Goal: Task Accomplishment & Management: Manage account settings

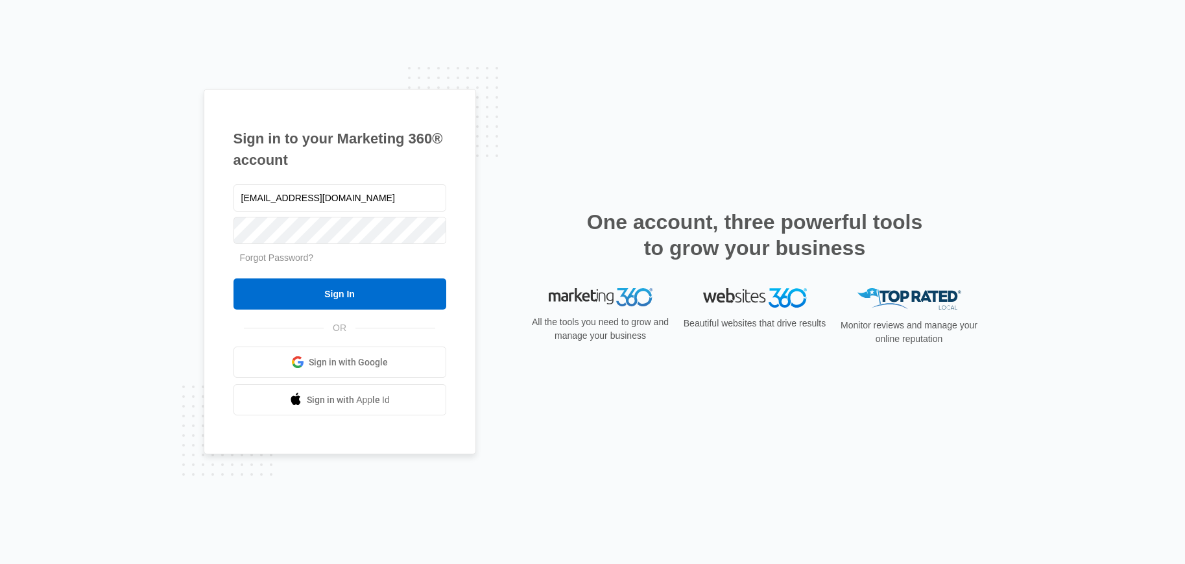
type input "[EMAIL_ADDRESS][DOMAIN_NAME]"
click at [234, 278] on input "Sign In" at bounding box center [340, 293] width 213 height 31
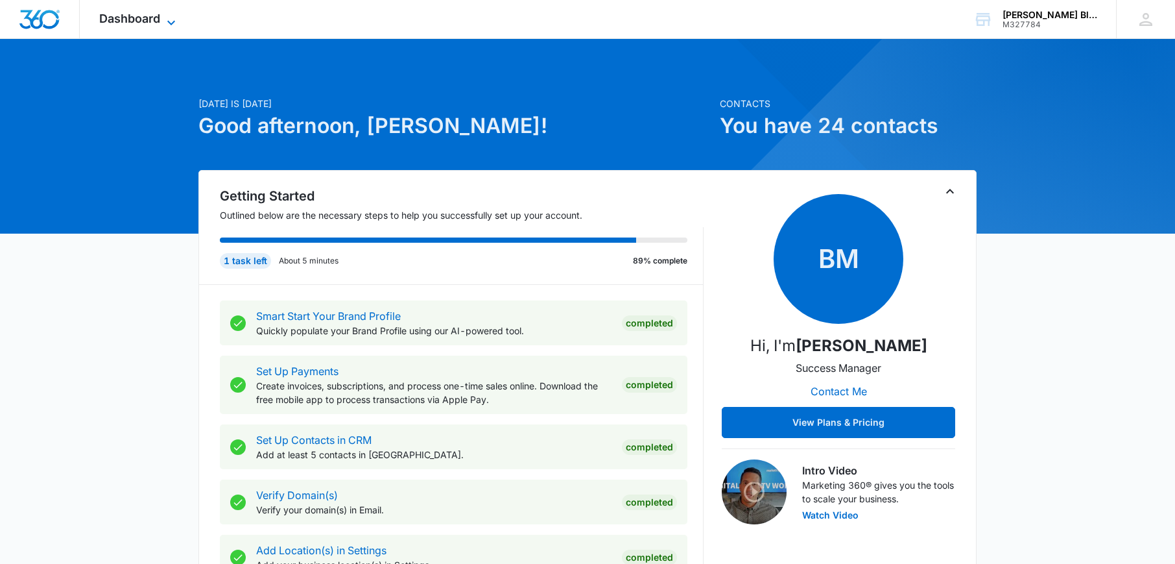
click at [115, 21] on span "Dashboard" at bounding box center [129, 19] width 61 height 14
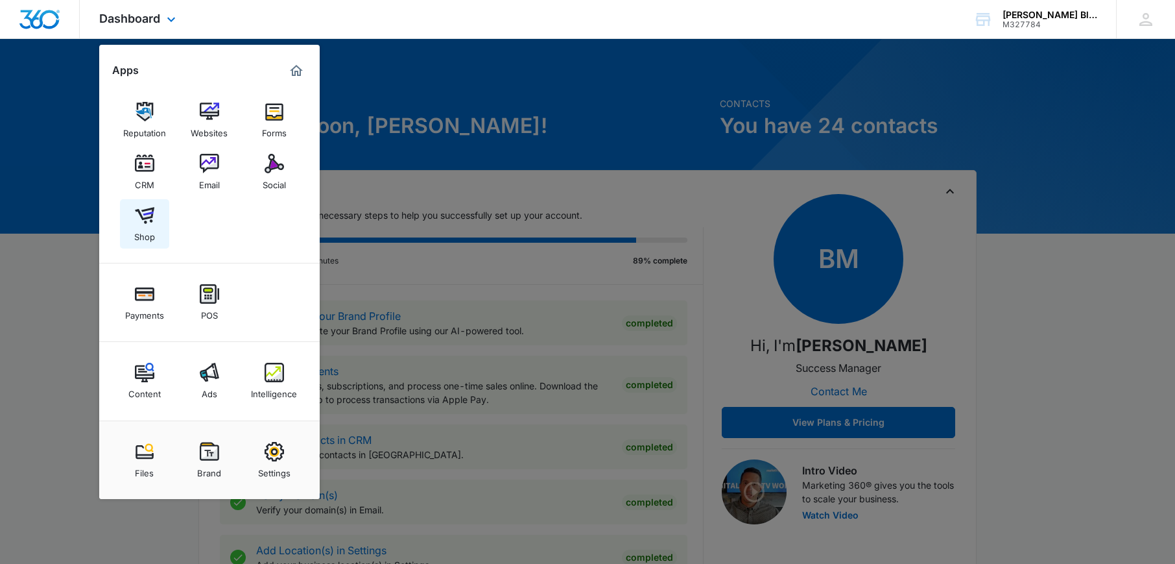
click at [149, 219] on img at bounding box center [144, 215] width 19 height 19
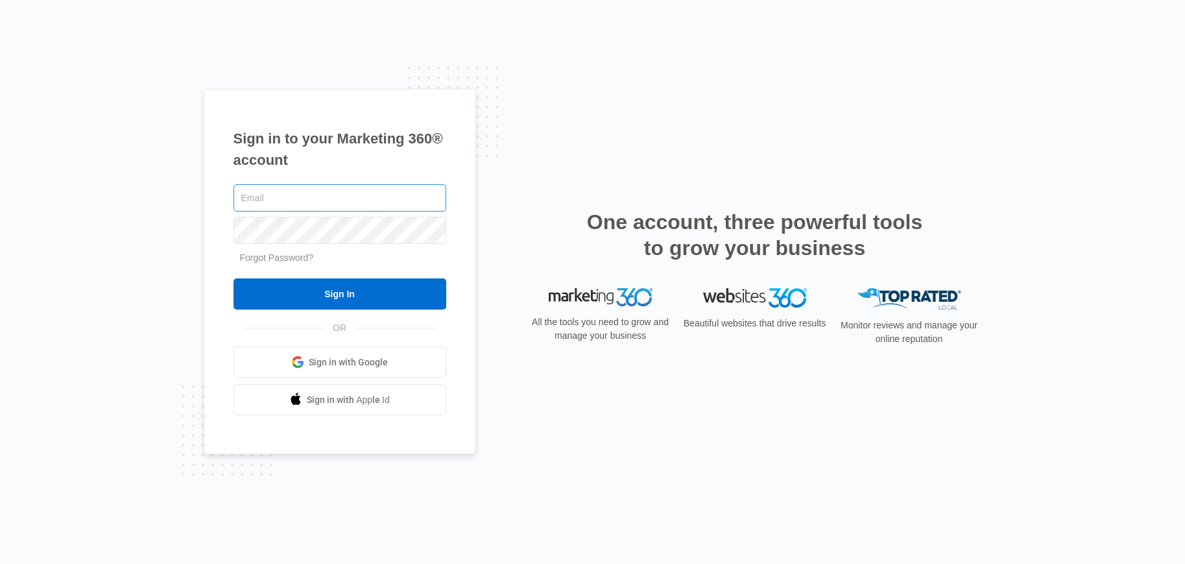
click at [335, 193] on input "text" at bounding box center [340, 197] width 213 height 27
type input "[EMAIL_ADDRESS][DOMAIN_NAME]"
click at [234, 278] on input "Sign In" at bounding box center [340, 293] width 213 height 31
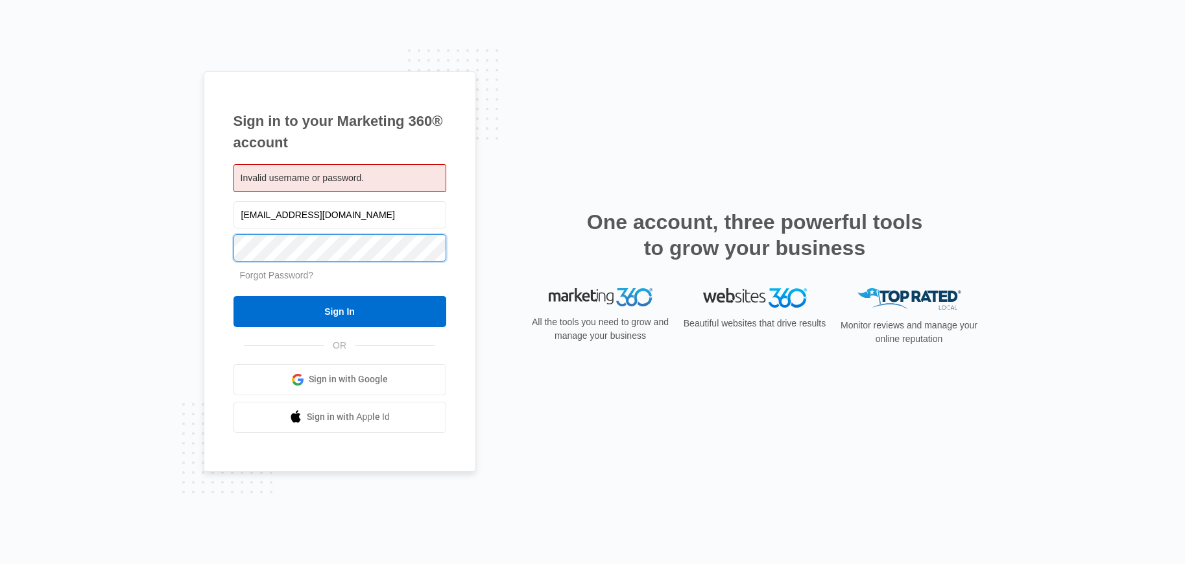
click at [234, 296] on input "Sign In" at bounding box center [340, 311] width 213 height 31
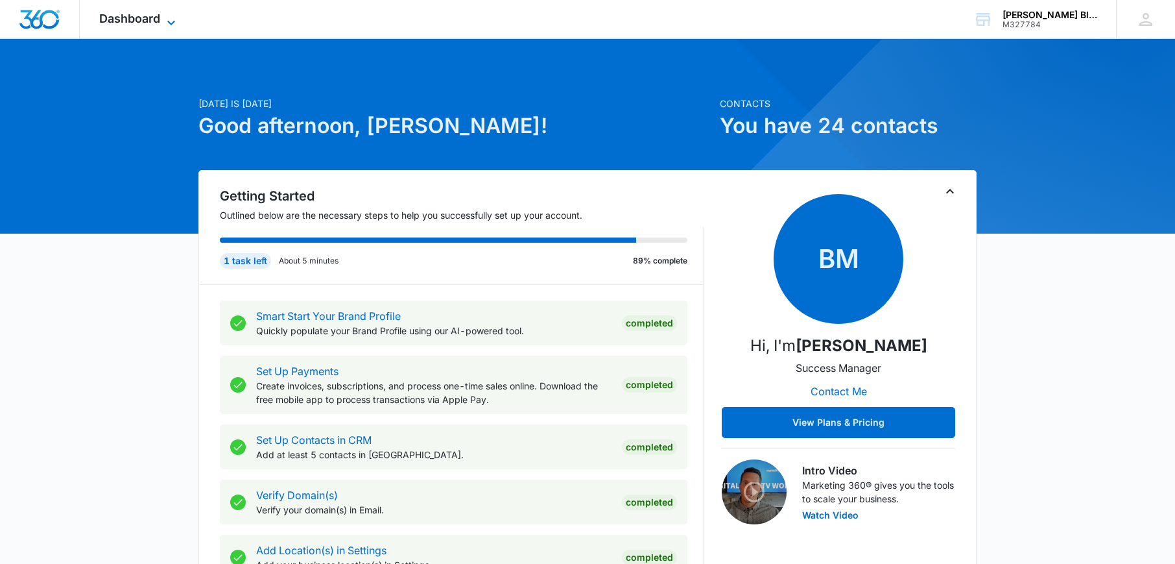
click at [158, 19] on span "Dashboard" at bounding box center [129, 19] width 61 height 14
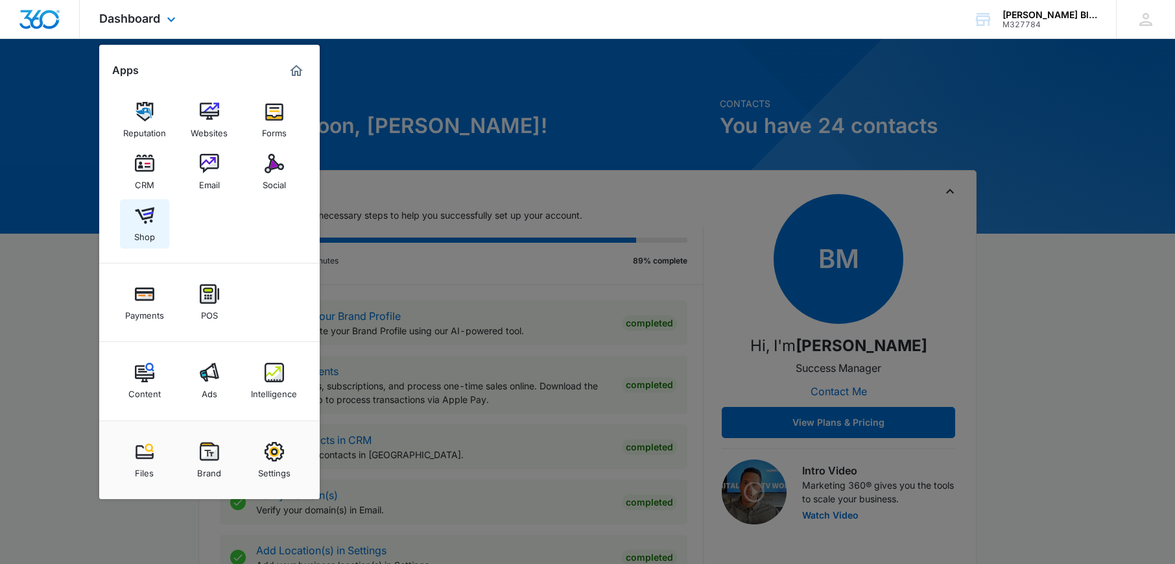
click at [139, 211] on img at bounding box center [144, 215] width 19 height 19
